Goal: Task Accomplishment & Management: Use online tool/utility

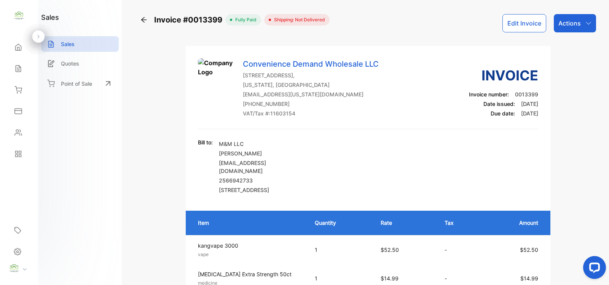
scroll to position [222, 0]
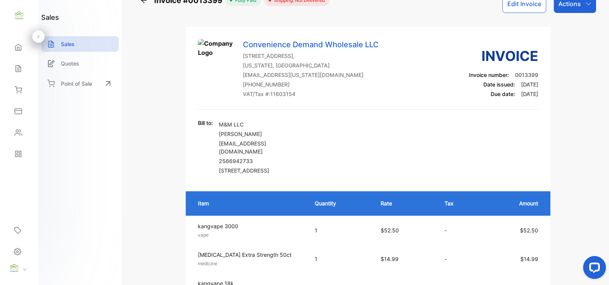
scroll to position [0, 0]
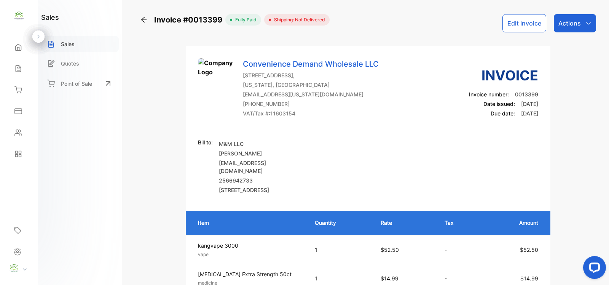
click at [71, 44] on p "Sales" at bounding box center [68, 44] width 14 height 8
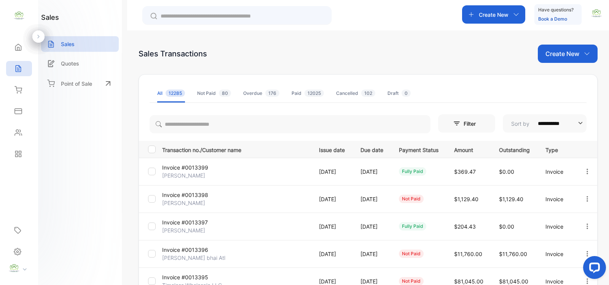
click at [557, 53] on p "Create New" at bounding box center [563, 53] width 34 height 9
click at [566, 79] on span "Invoice" at bounding box center [569, 79] width 18 height 8
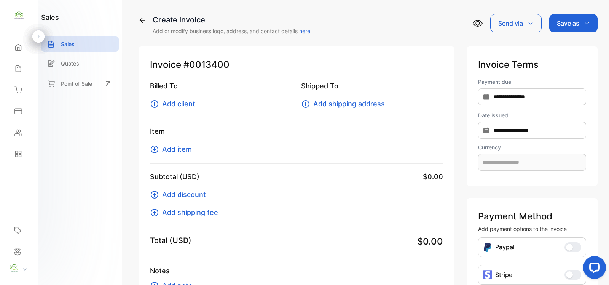
type input "**********"
click at [180, 101] on span "Add client" at bounding box center [178, 104] width 33 height 10
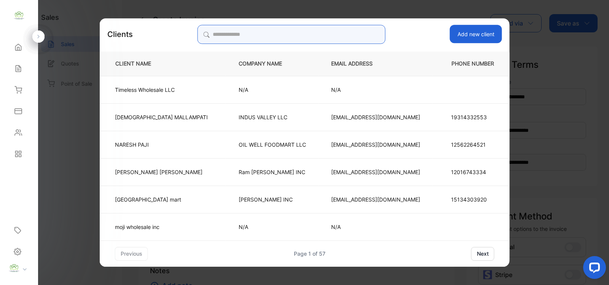
click at [231, 35] on input "search" at bounding box center [291, 34] width 188 height 19
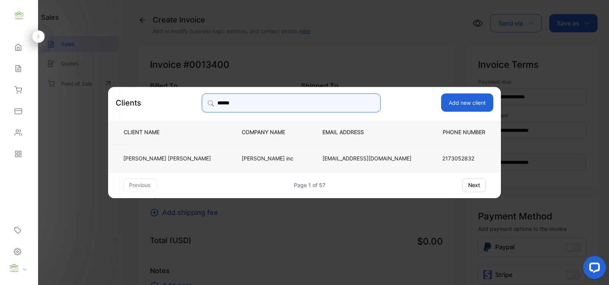
type input "******"
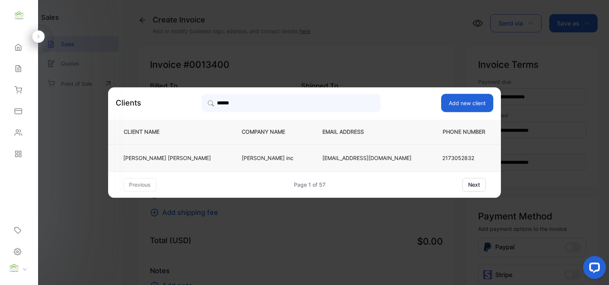
click at [256, 158] on p "[PERSON_NAME] inc" at bounding box center [270, 158] width 56 height 8
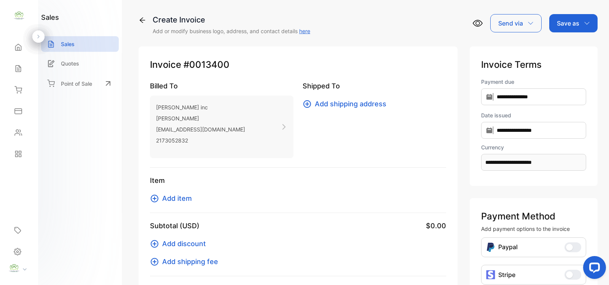
click at [174, 200] on span "Add item" at bounding box center [177, 198] width 30 height 10
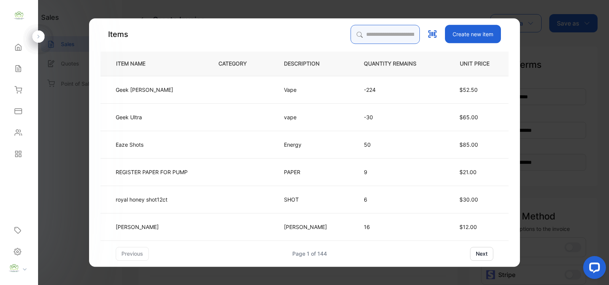
click at [351, 35] on input "search" at bounding box center [385, 34] width 69 height 19
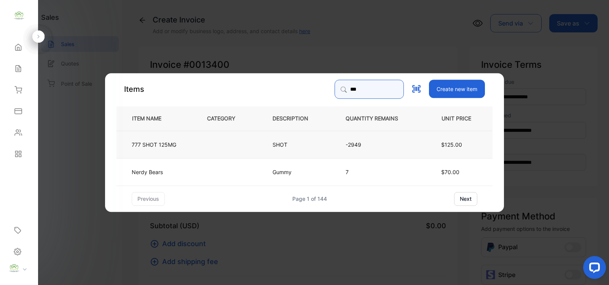
type input "***"
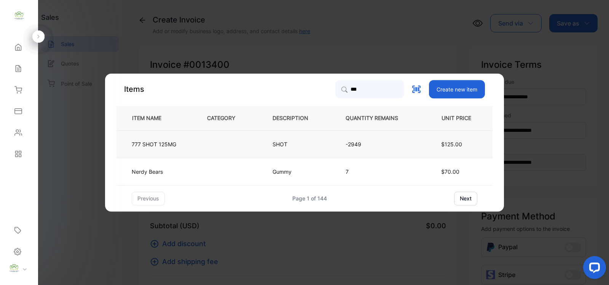
click at [214, 143] on td at bounding box center [227, 143] width 65 height 27
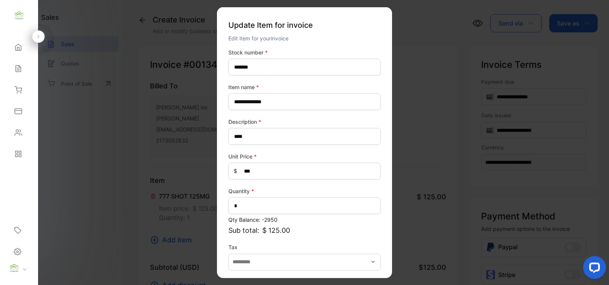
scroll to position [30, 0]
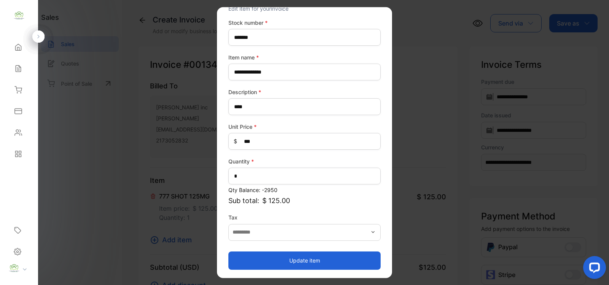
click at [295, 262] on button "Update item" at bounding box center [304, 260] width 152 height 18
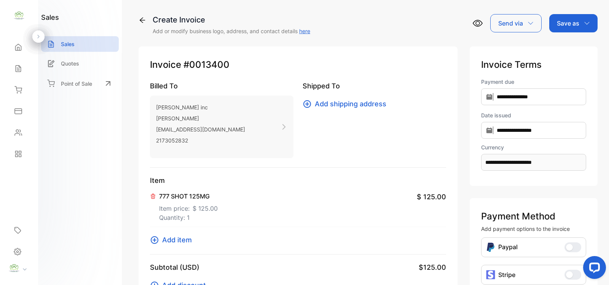
click at [173, 241] on span "Add item" at bounding box center [177, 240] width 30 height 10
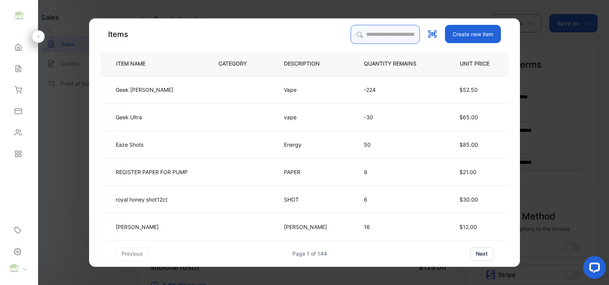
click at [361, 37] on input "search" at bounding box center [385, 34] width 69 height 19
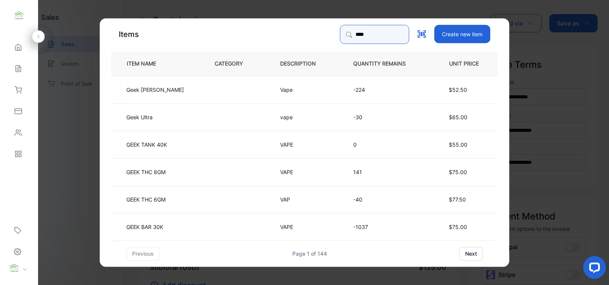
click at [370, 32] on input "****" at bounding box center [374, 34] width 69 height 19
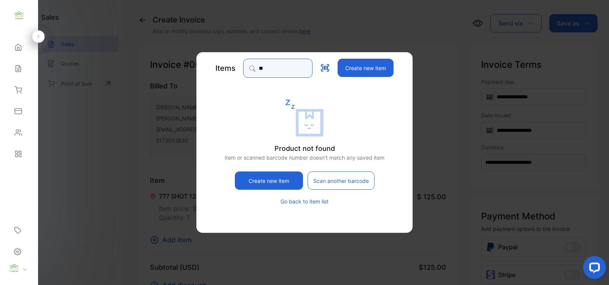
type input "*"
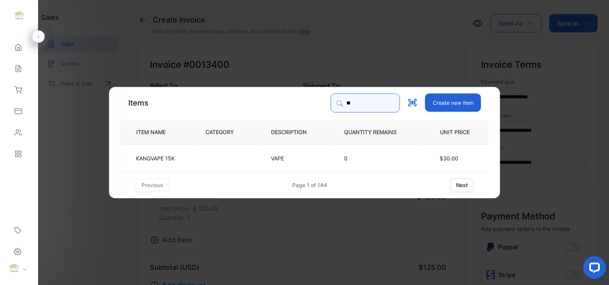
type input "*"
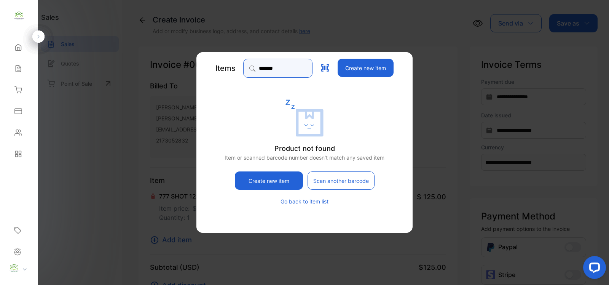
type input "******"
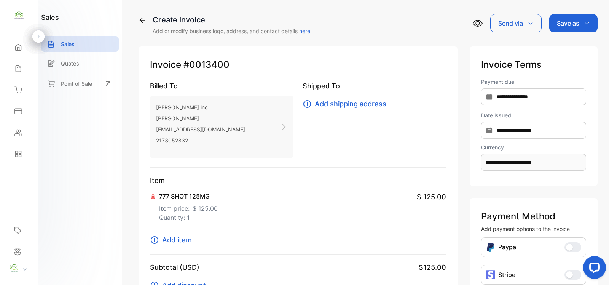
click at [153, 242] on icon at bounding box center [154, 239] width 9 height 9
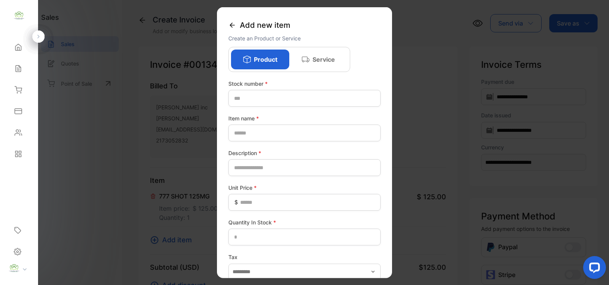
drag, startPoint x: 315, startPoint y: 53, endPoint x: 309, endPoint y: 57, distance: 6.6
click at [315, 53] on div "Service" at bounding box center [318, 60] width 58 height 20
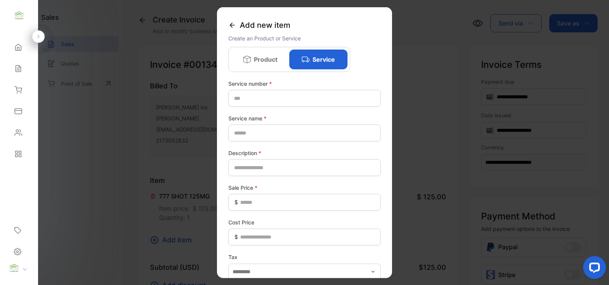
click at [258, 60] on p "Product" at bounding box center [266, 59] width 24 height 9
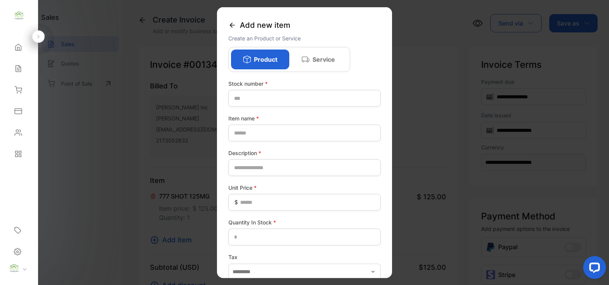
click at [230, 25] on icon at bounding box center [232, 25] width 8 height 8
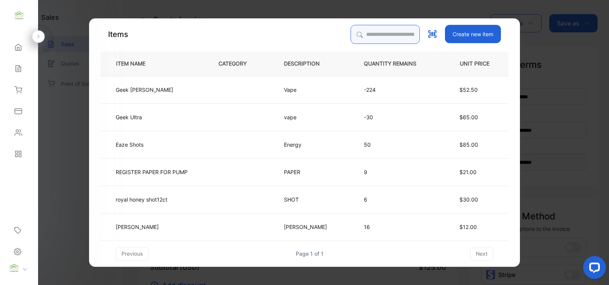
click at [351, 33] on input "search" at bounding box center [385, 34] width 69 height 19
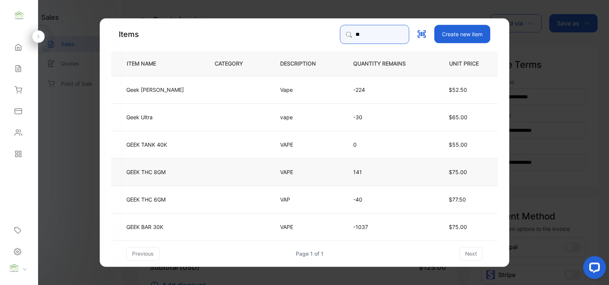
type input "*"
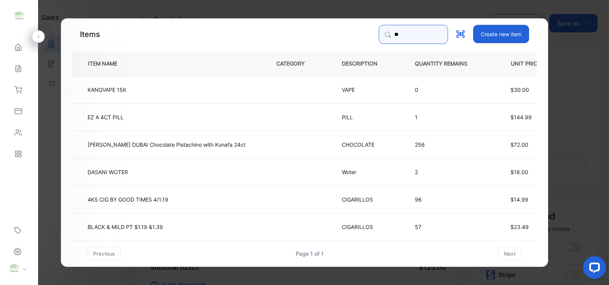
type input "*"
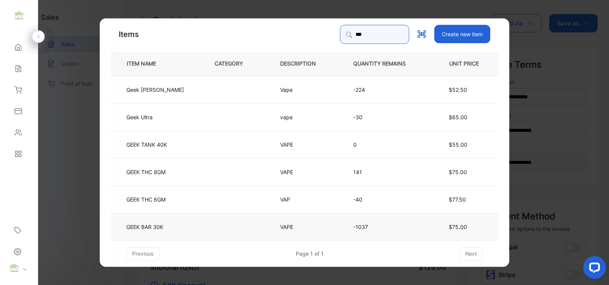
type input "***"
click at [204, 225] on td at bounding box center [234, 225] width 65 height 27
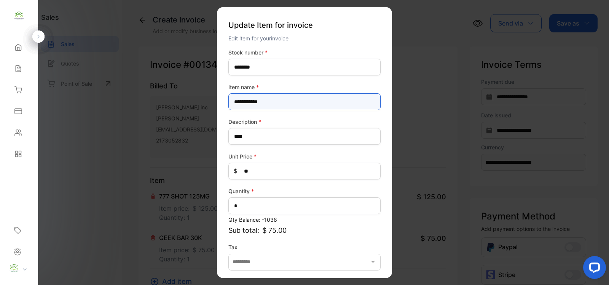
click at [290, 103] on name-inputItem_Name "**********" at bounding box center [304, 101] width 152 height 17
type name-inputItem_Name "**********"
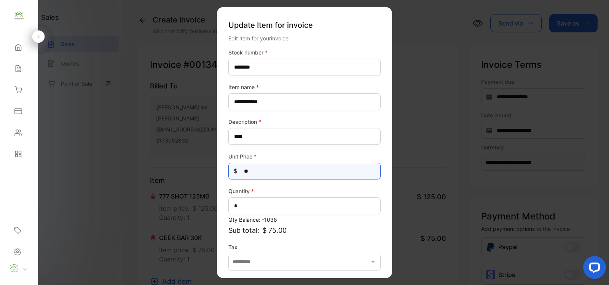
click at [264, 174] on Price-inputprice "**" at bounding box center [304, 171] width 152 height 17
type Price-inputprice "*"
type Price-inputprice "**"
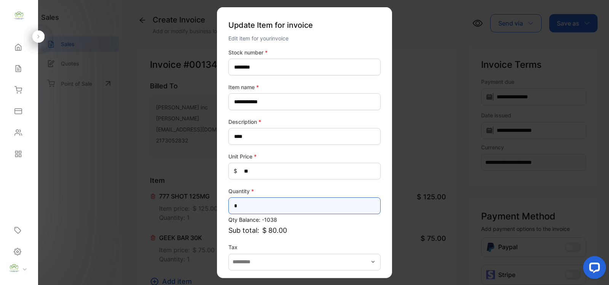
click at [254, 208] on input "*" at bounding box center [304, 205] width 152 height 17
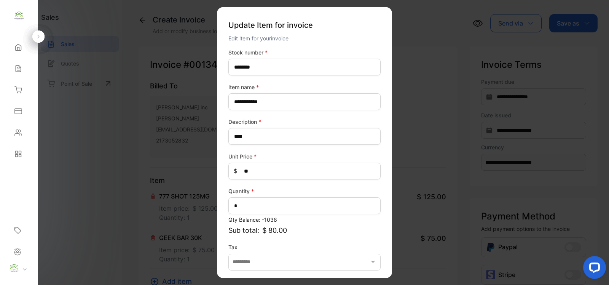
click at [295, 214] on div "**********" at bounding box center [304, 173] width 152 height 251
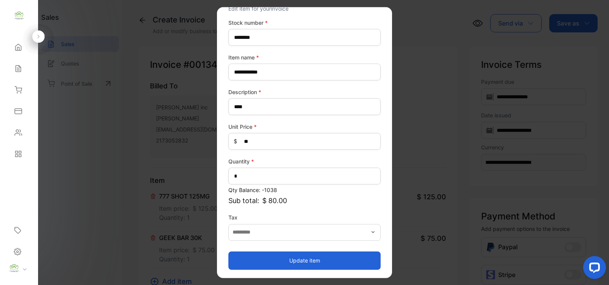
click at [303, 260] on button "Update item" at bounding box center [304, 260] width 152 height 18
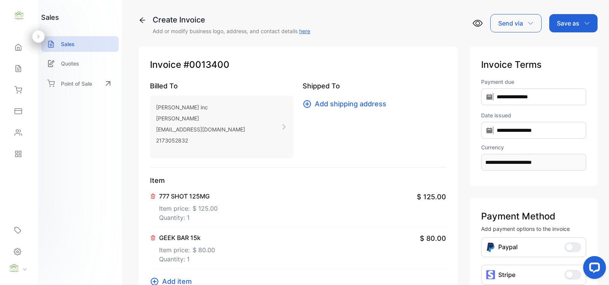
click at [182, 281] on span "Add item" at bounding box center [177, 281] width 30 height 10
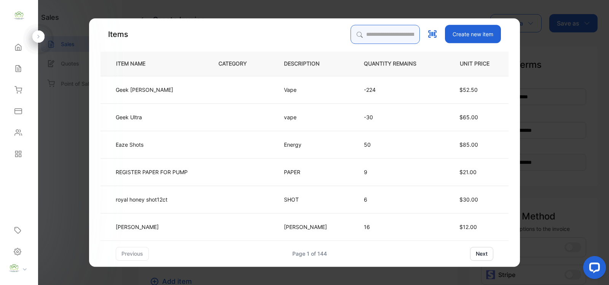
click at [351, 33] on input "search" at bounding box center [385, 34] width 69 height 19
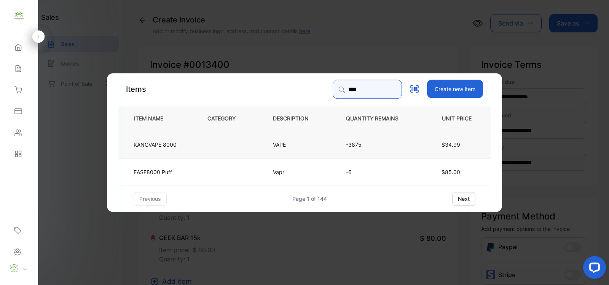
type input "****"
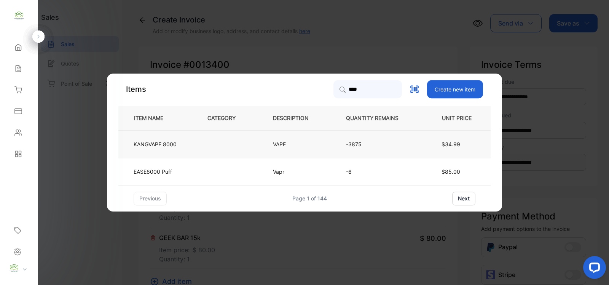
click at [263, 141] on td "VAPE" at bounding box center [296, 143] width 73 height 27
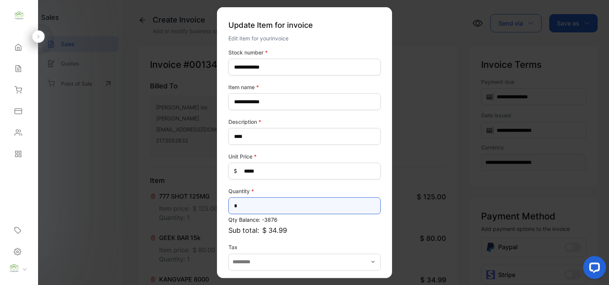
click at [244, 210] on input "*" at bounding box center [304, 205] width 152 height 17
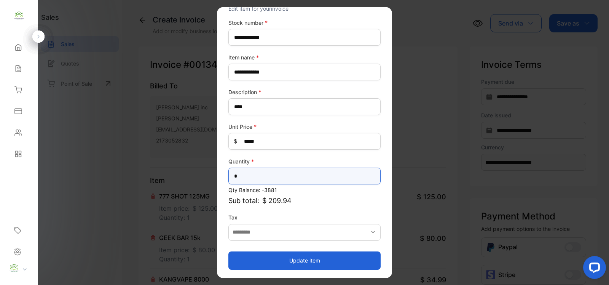
type input "*"
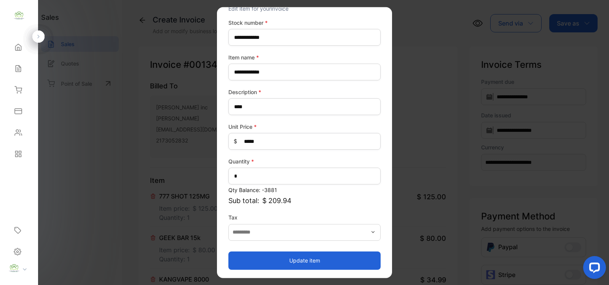
click at [294, 262] on button "Update item" at bounding box center [304, 260] width 152 height 18
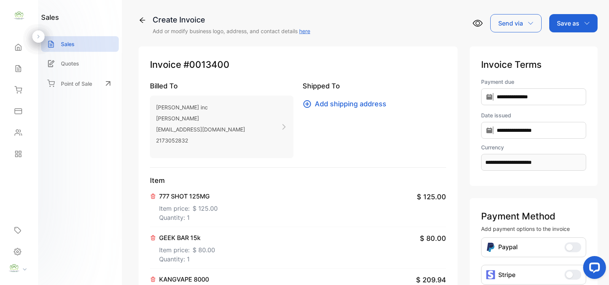
click at [298, 203] on div "777 SHOT 125MG Item price: $ 125.00 Quantity: 1 $ 125.00" at bounding box center [298, 206] width 296 height 42
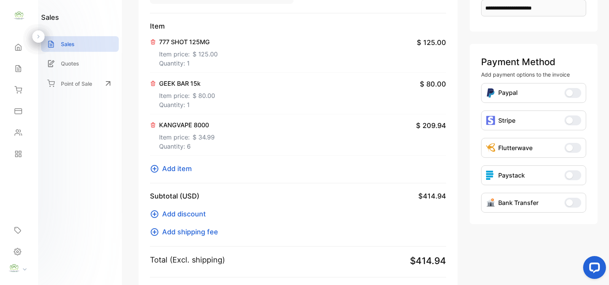
click at [177, 172] on span "Add item" at bounding box center [177, 168] width 30 height 10
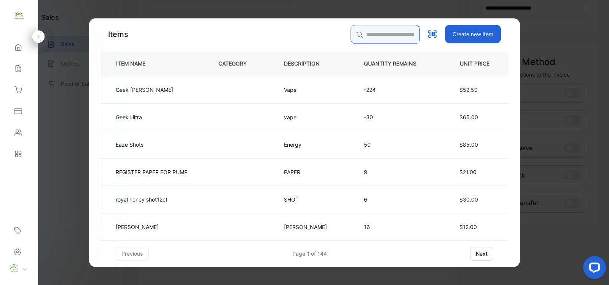
click at [353, 29] on input "search" at bounding box center [385, 34] width 69 height 19
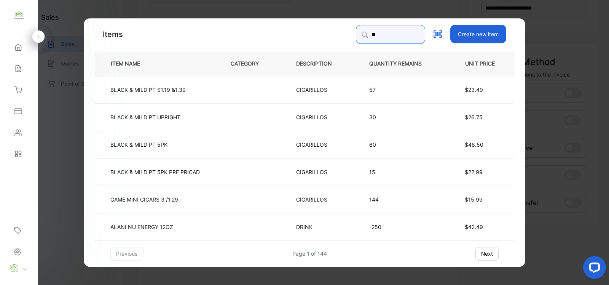
type input "*"
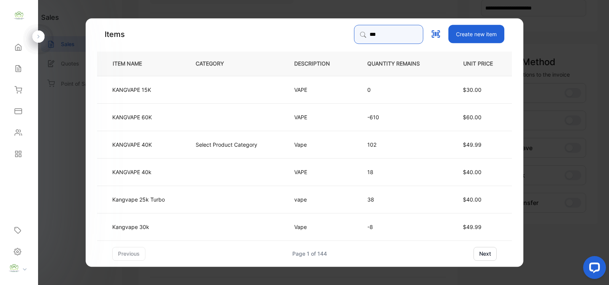
type input "**********"
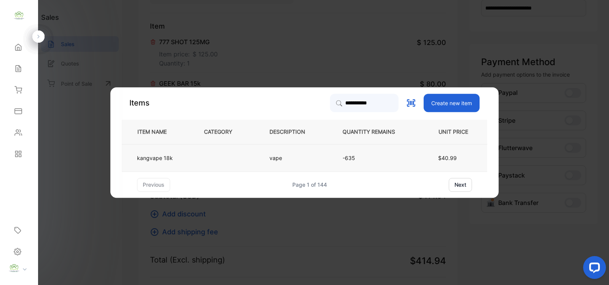
click at [231, 157] on td at bounding box center [224, 157] width 65 height 27
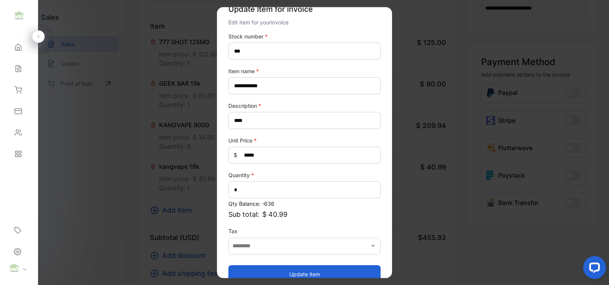
scroll to position [30, 0]
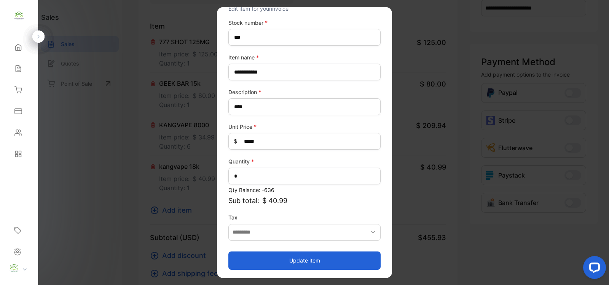
click at [290, 259] on button "Update item" at bounding box center [304, 260] width 152 height 18
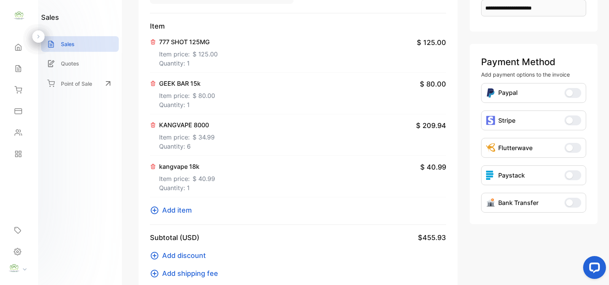
click at [174, 209] on span "Add item" at bounding box center [177, 210] width 30 height 10
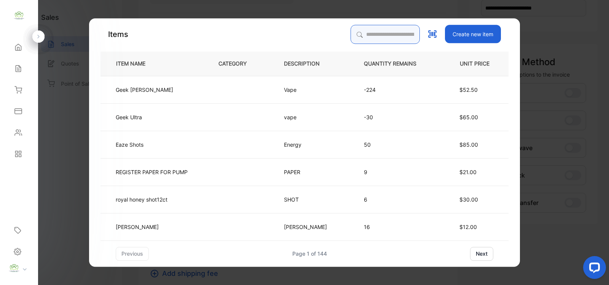
click at [352, 32] on input "search" at bounding box center [385, 34] width 69 height 19
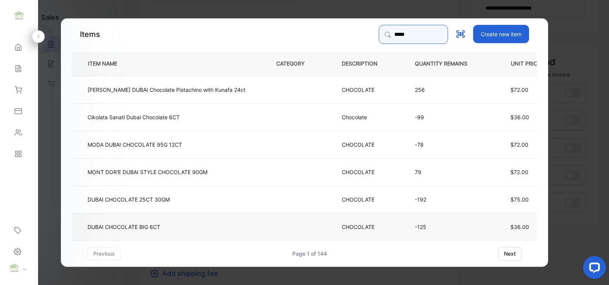
type input "*****"
click at [230, 231] on td "DUBAI CHOCOLATE BIG 6CT" at bounding box center [168, 225] width 192 height 27
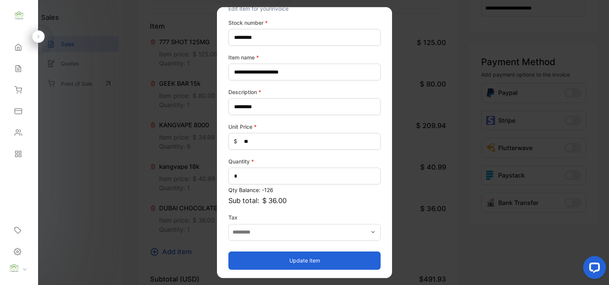
click at [299, 260] on button "Update item" at bounding box center [304, 260] width 152 height 18
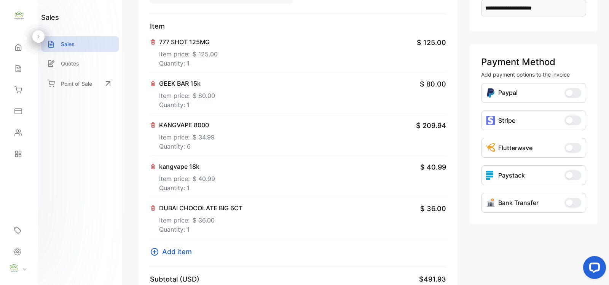
click at [176, 249] on span "Add item" at bounding box center [177, 251] width 30 height 10
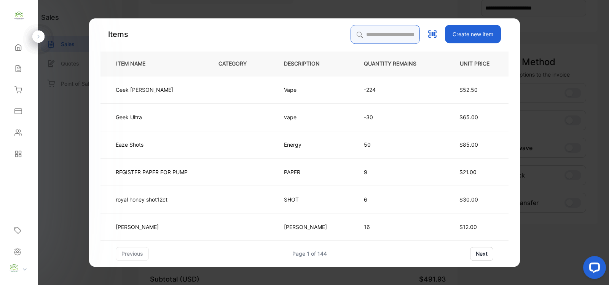
click at [356, 34] on input "search" at bounding box center [385, 34] width 69 height 19
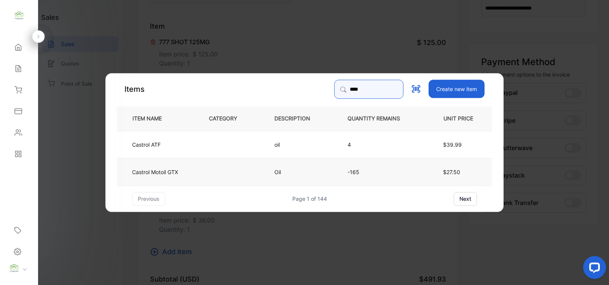
type input "****"
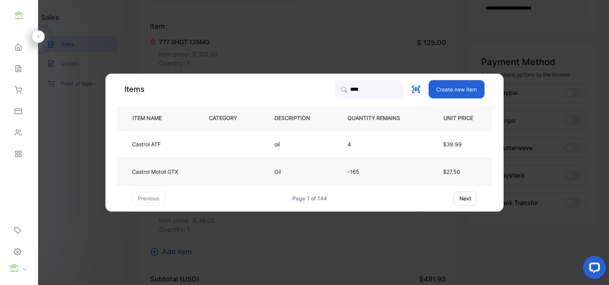
click at [276, 174] on p "Oil" at bounding box center [285, 172] width 20 height 8
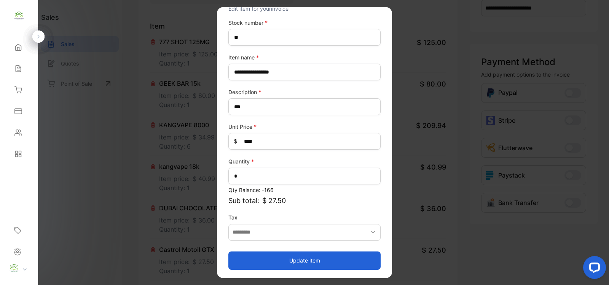
click at [313, 258] on button "Update item" at bounding box center [304, 260] width 152 height 18
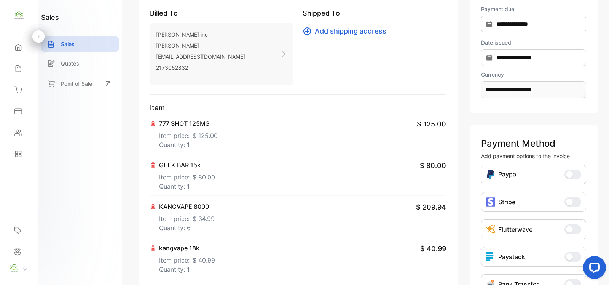
scroll to position [0, 0]
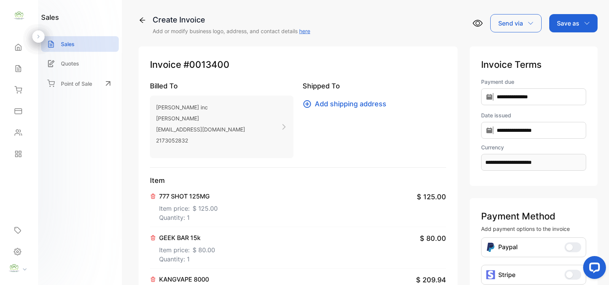
click at [574, 23] on p "Save as" at bounding box center [568, 23] width 22 height 9
click at [572, 47] on div "Invoice" at bounding box center [572, 48] width 44 height 15
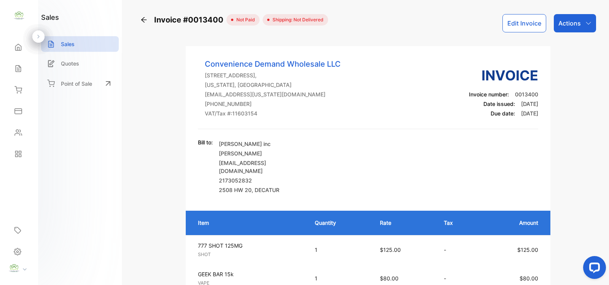
click at [574, 25] on p "Actions" at bounding box center [570, 23] width 22 height 9
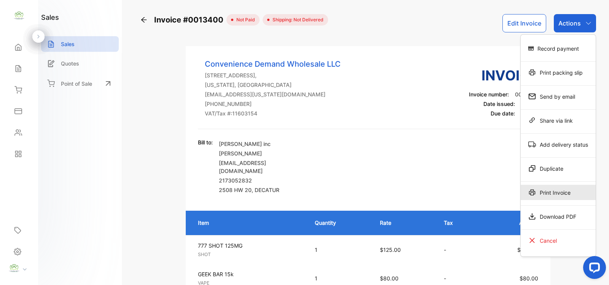
click at [560, 193] on div "Print Invoice" at bounding box center [558, 192] width 75 height 15
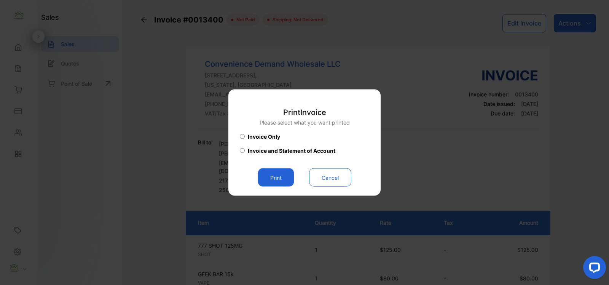
click at [275, 179] on button "Print" at bounding box center [276, 177] width 36 height 18
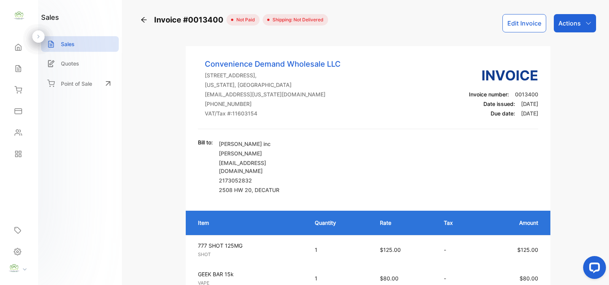
click at [61, 45] on p "Sales" at bounding box center [68, 44] width 14 height 8
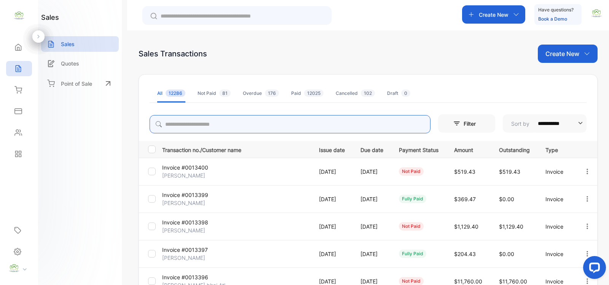
click at [179, 126] on input "search" at bounding box center [290, 124] width 281 height 18
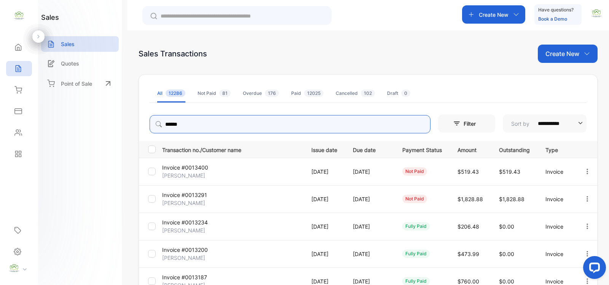
click at [587, 198] on icon "button" at bounding box center [588, 198] width 2 height 5
type input "******"
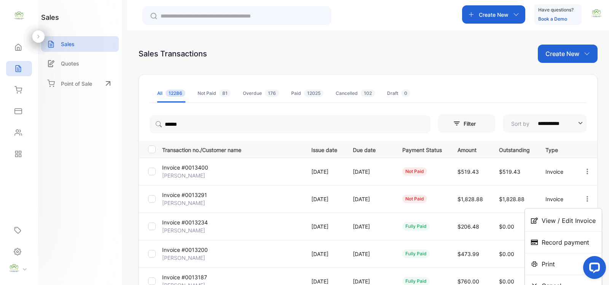
click at [565, 221] on span "View / Edit Invoice" at bounding box center [569, 220] width 54 height 9
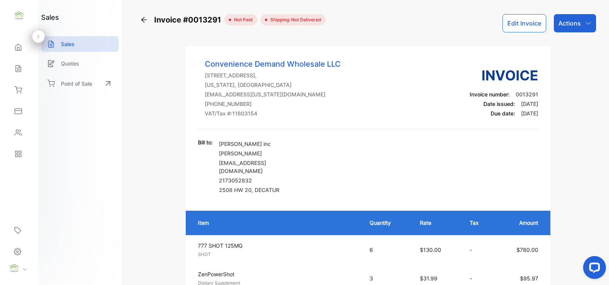
click at [71, 44] on p "Sales" at bounding box center [68, 44] width 14 height 8
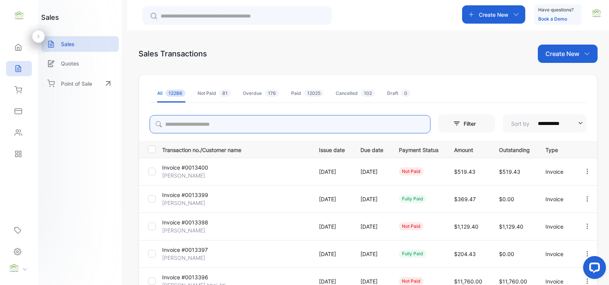
click at [177, 125] on input "search" at bounding box center [290, 124] width 281 height 18
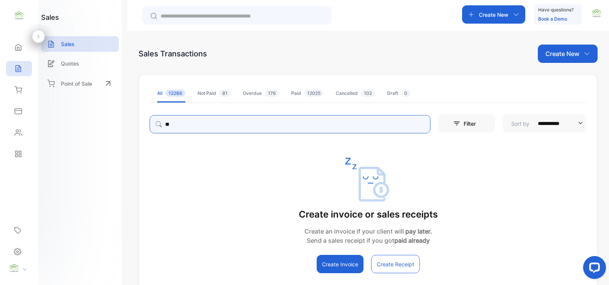
type input "*"
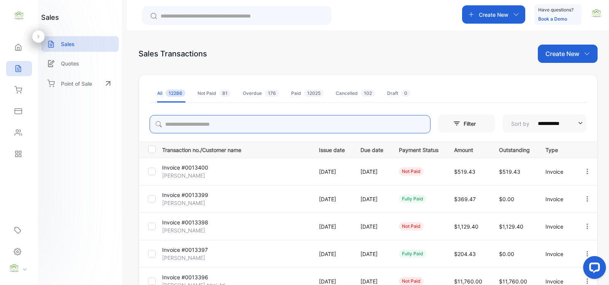
click at [177, 127] on input "search" at bounding box center [290, 124] width 281 height 18
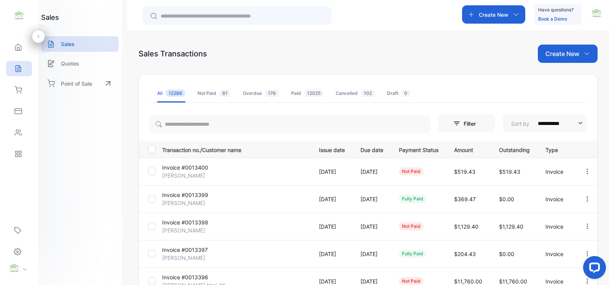
click at [75, 46] on div "Sales" at bounding box center [80, 44] width 78 height 16
click at [587, 172] on icon "button" at bounding box center [587, 171] width 7 height 7
click at [572, 191] on span "View / Edit Invoice" at bounding box center [569, 192] width 54 height 9
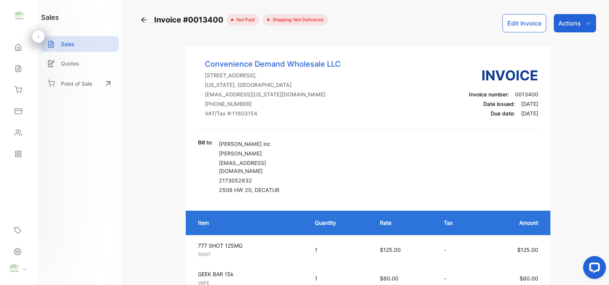
click at [570, 24] on p "Actions" at bounding box center [570, 23] width 22 height 9
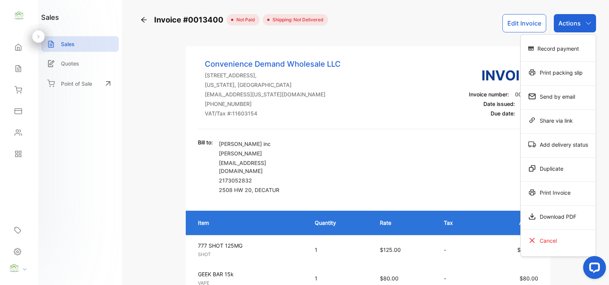
click at [562, 193] on div "Print Invoice" at bounding box center [558, 192] width 75 height 15
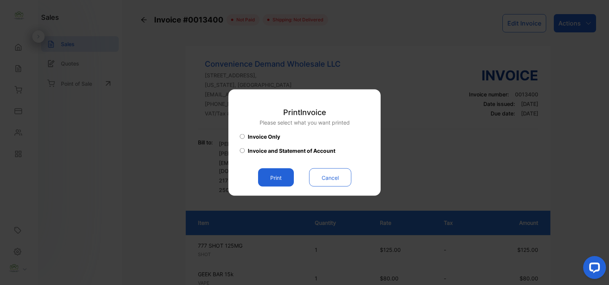
click at [271, 178] on button "Print" at bounding box center [276, 177] width 36 height 18
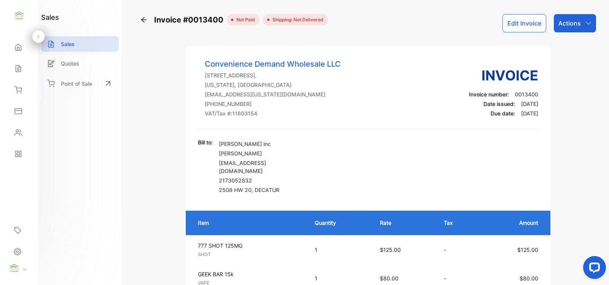
click at [65, 45] on p "Sales" at bounding box center [68, 44] width 14 height 8
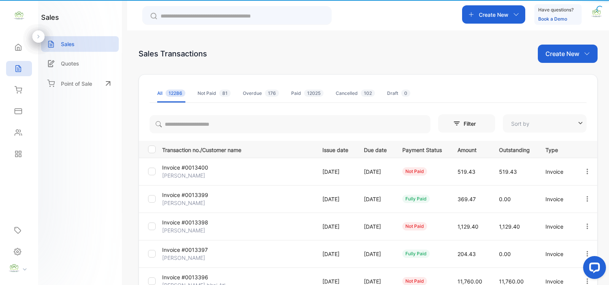
type input "**********"
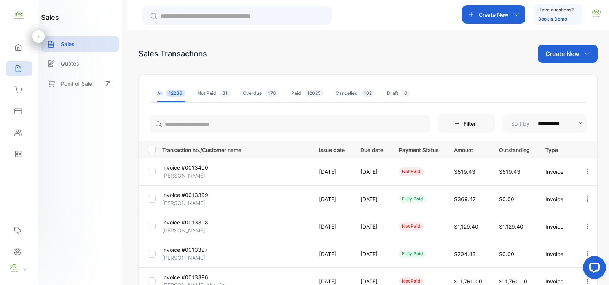
drag, startPoint x: 424, startPoint y: 34, endPoint x: 100, endPoint y: 188, distance: 358.5
click at [100, 188] on div "sales Sales Quotes Point of Sale" at bounding box center [80, 142] width 84 height 285
